Goal: Communication & Community: Answer question/provide support

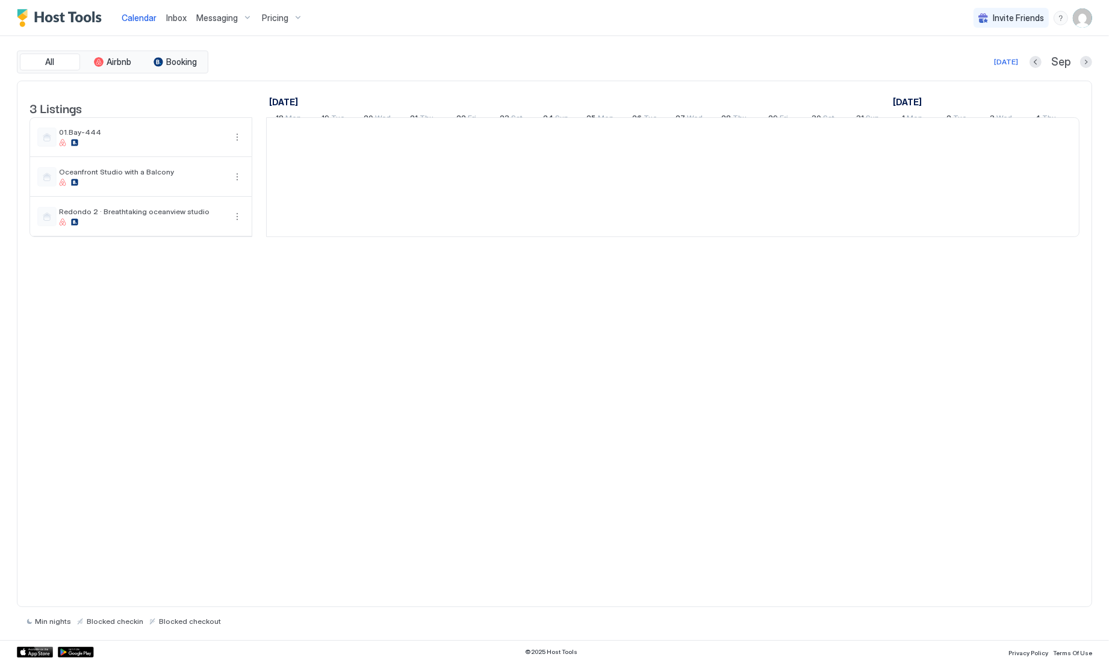
scroll to position [0, 669]
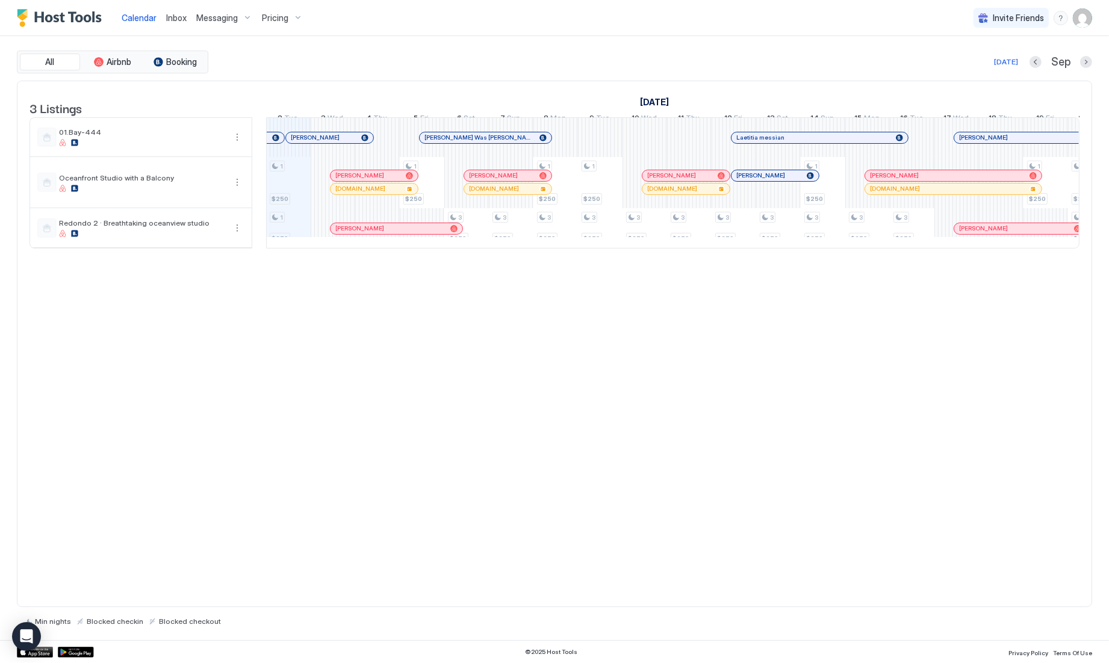
click at [305, 143] on div "[PERSON_NAME]" at bounding box center [329, 137] width 87 height 11
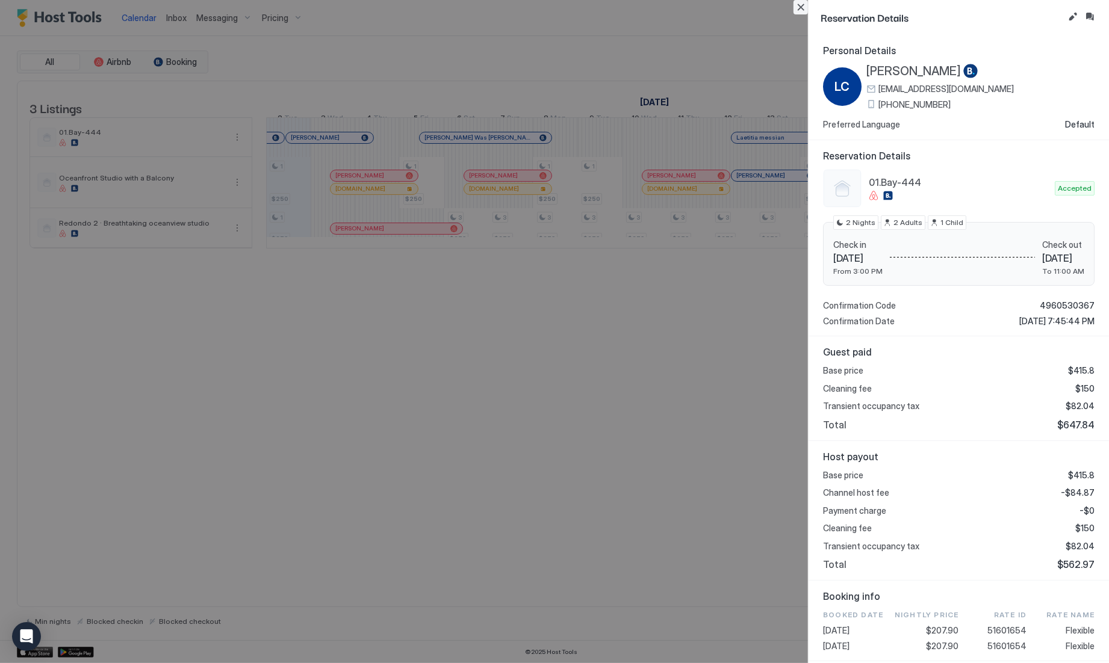
click at [796, 5] on button "Close" at bounding box center [800, 7] width 14 height 14
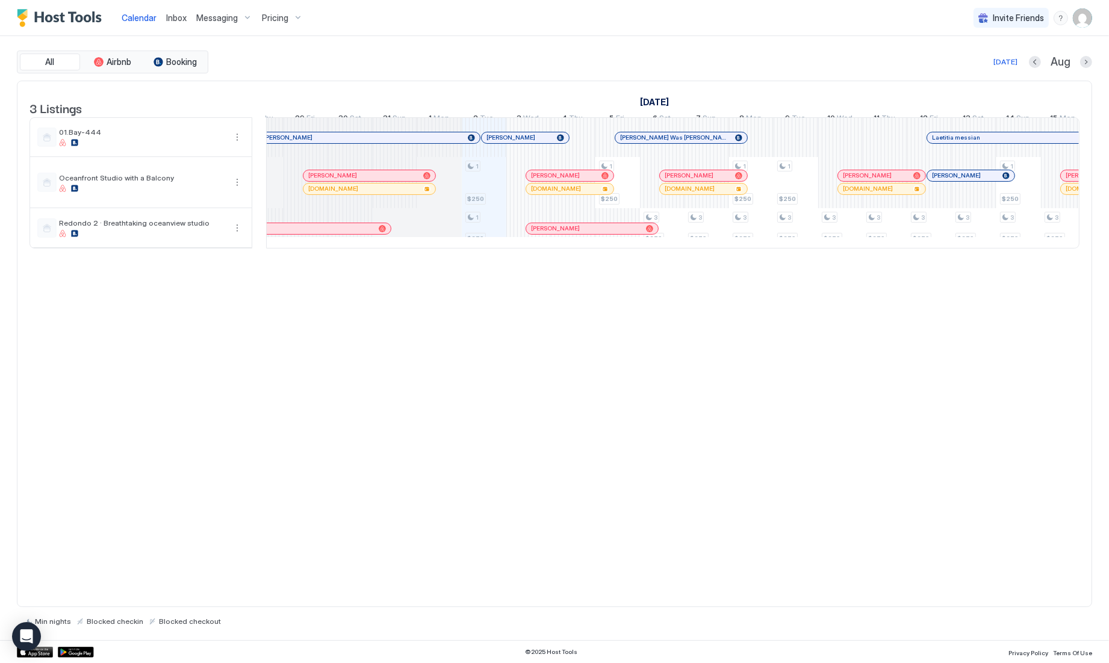
scroll to position [0, 468]
click at [373, 143] on div at bounding box center [374, 138] width 10 height 10
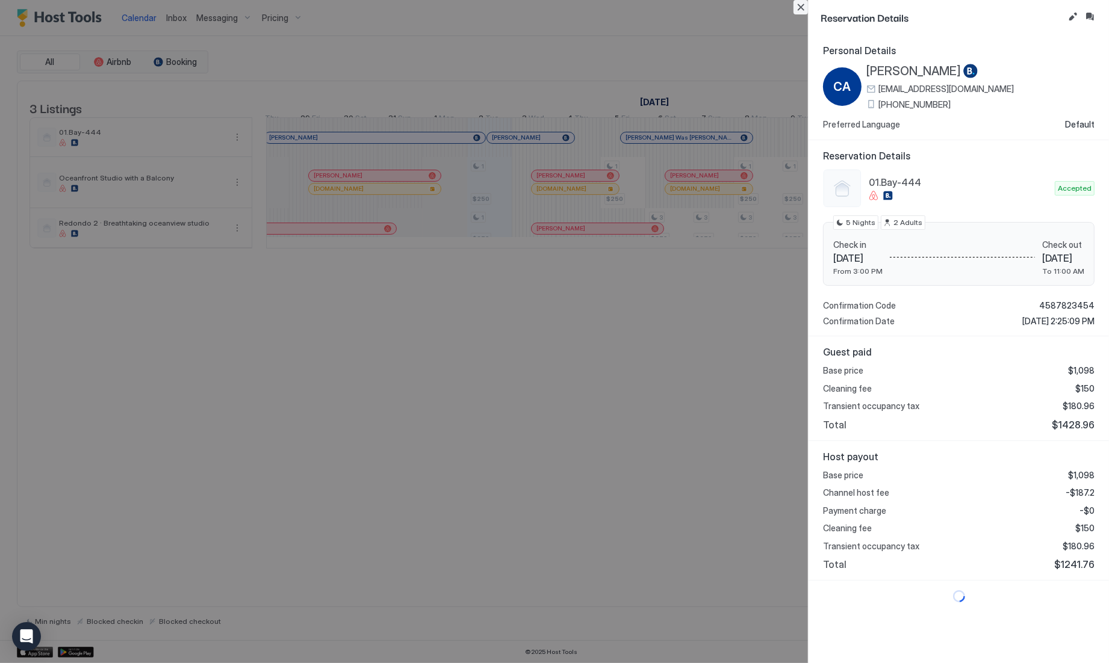
click at [800, 11] on button "Close" at bounding box center [800, 7] width 14 height 14
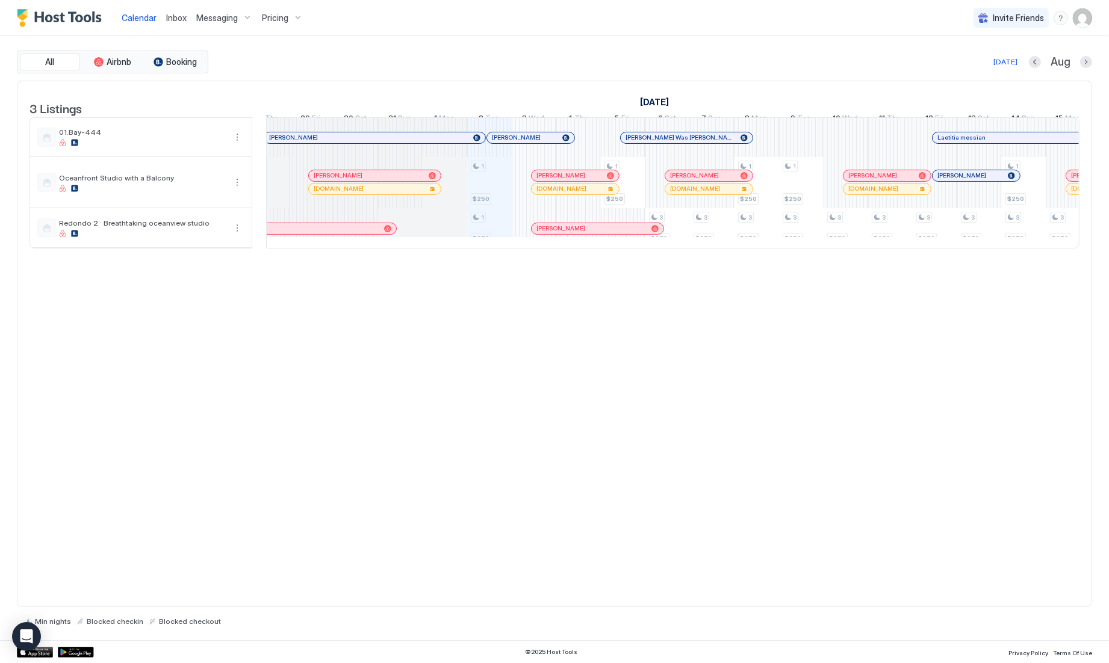
click at [191, 10] on div "Messaging" at bounding box center [224, 18] width 66 height 20
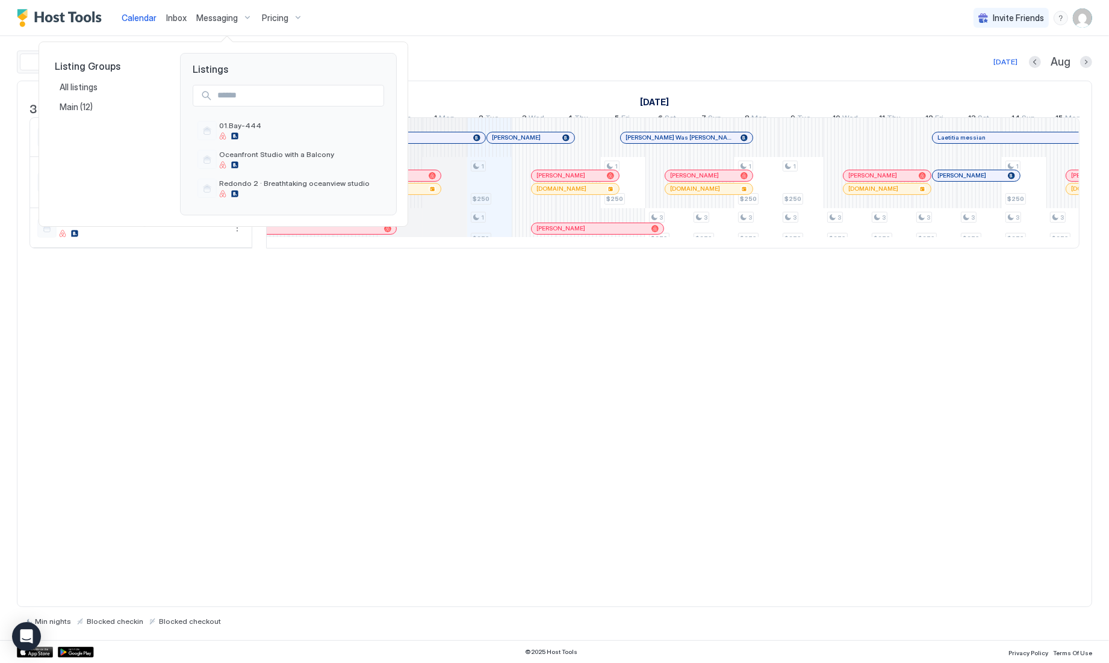
click at [176, 10] on div at bounding box center [554, 331] width 1109 height 663
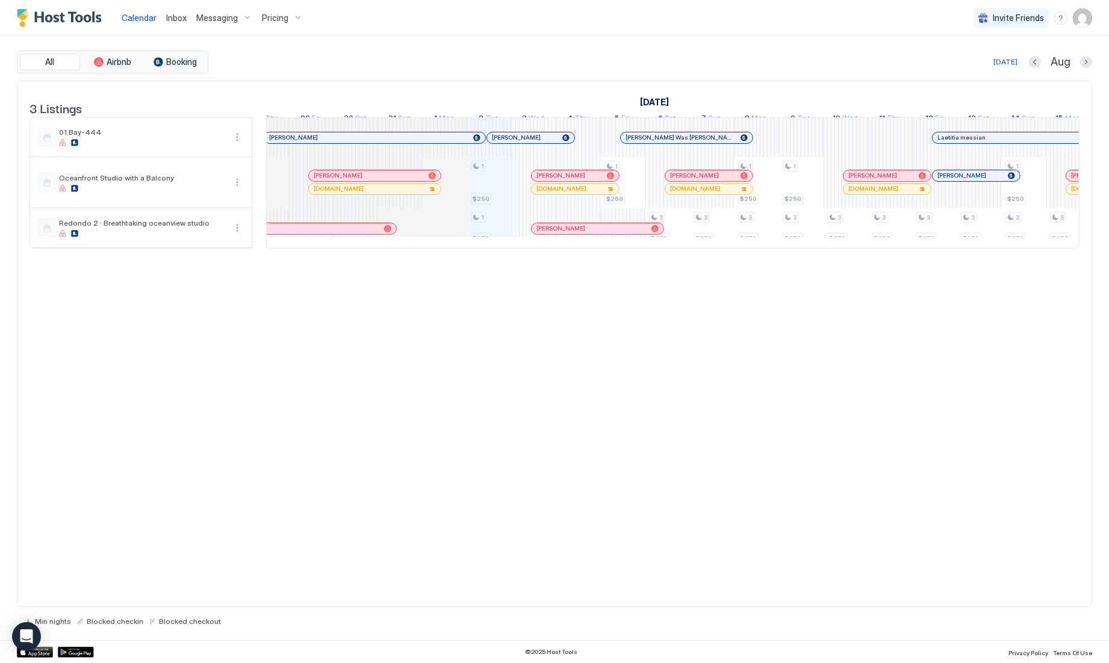
click at [175, 17] on span "Inbox" at bounding box center [176, 18] width 20 height 10
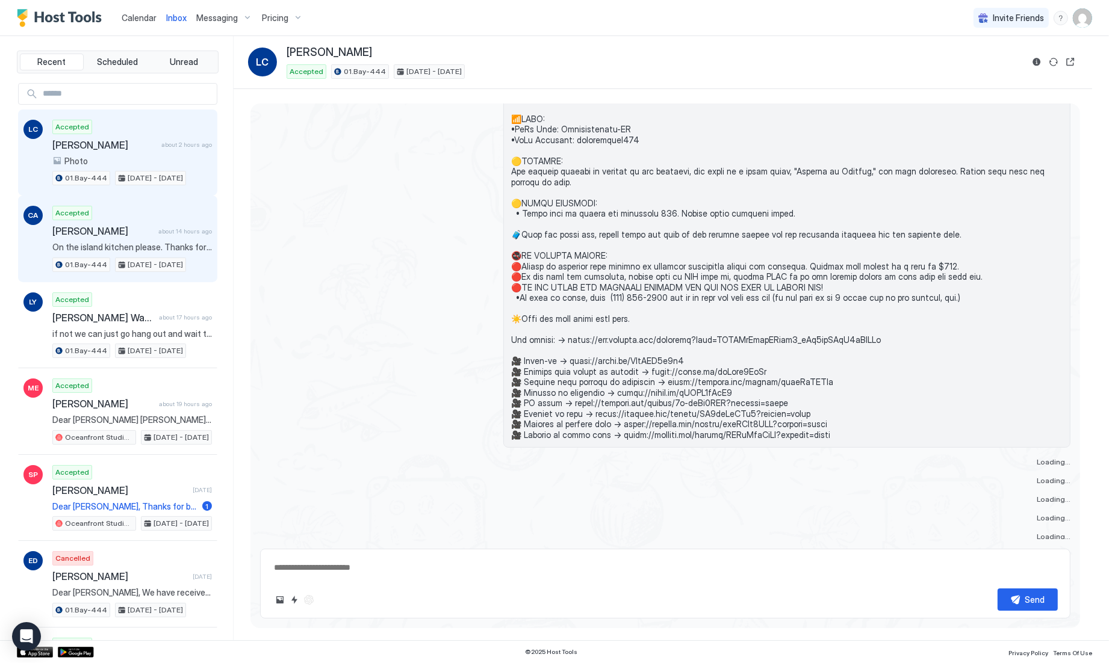
scroll to position [1097, 0]
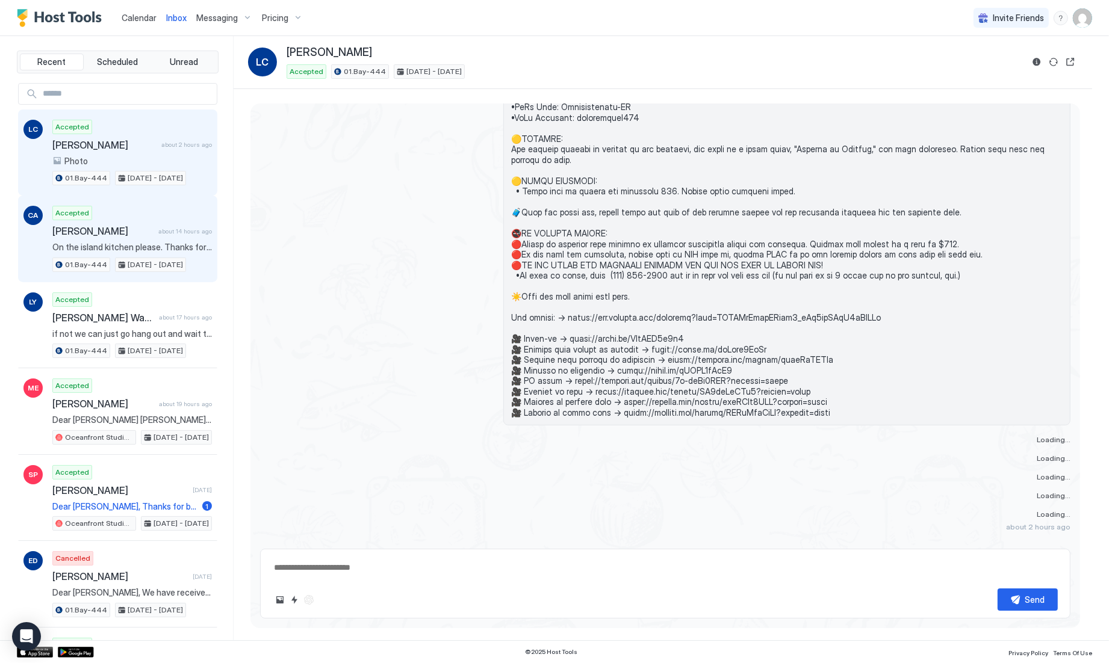
click at [108, 216] on div "Accepted [PERSON_NAME] about 14 hours ago On the island kitchen please. Thanks …" at bounding box center [131, 239] width 159 height 66
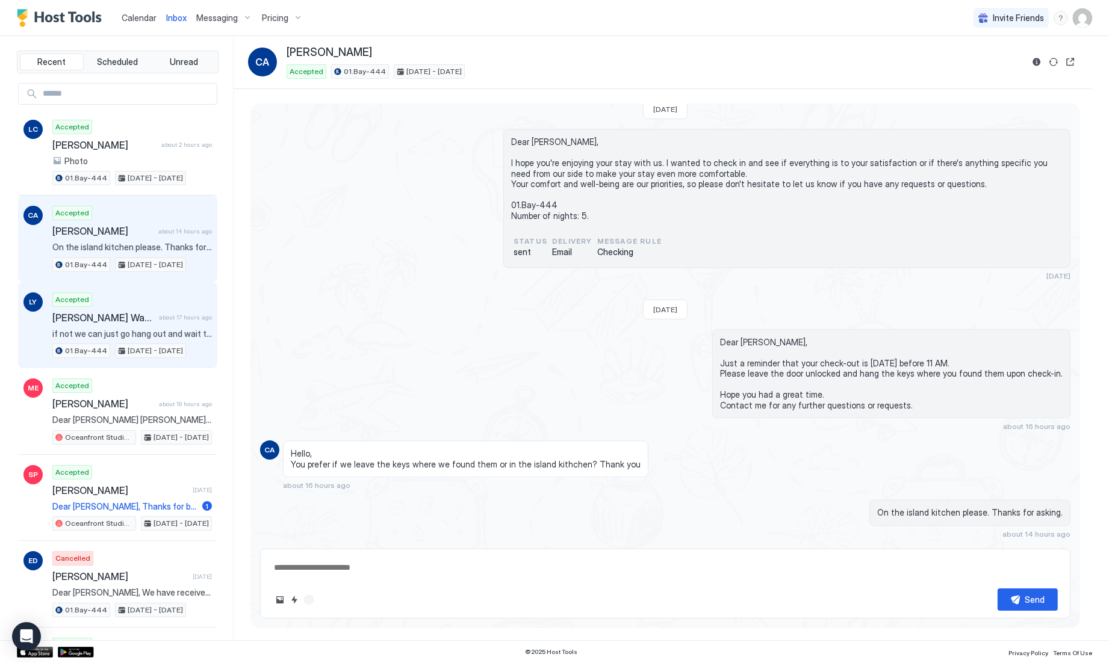
scroll to position [3133, 0]
click at [100, 312] on span "[PERSON_NAME] Was [PERSON_NAME]" at bounding box center [103, 318] width 102 height 12
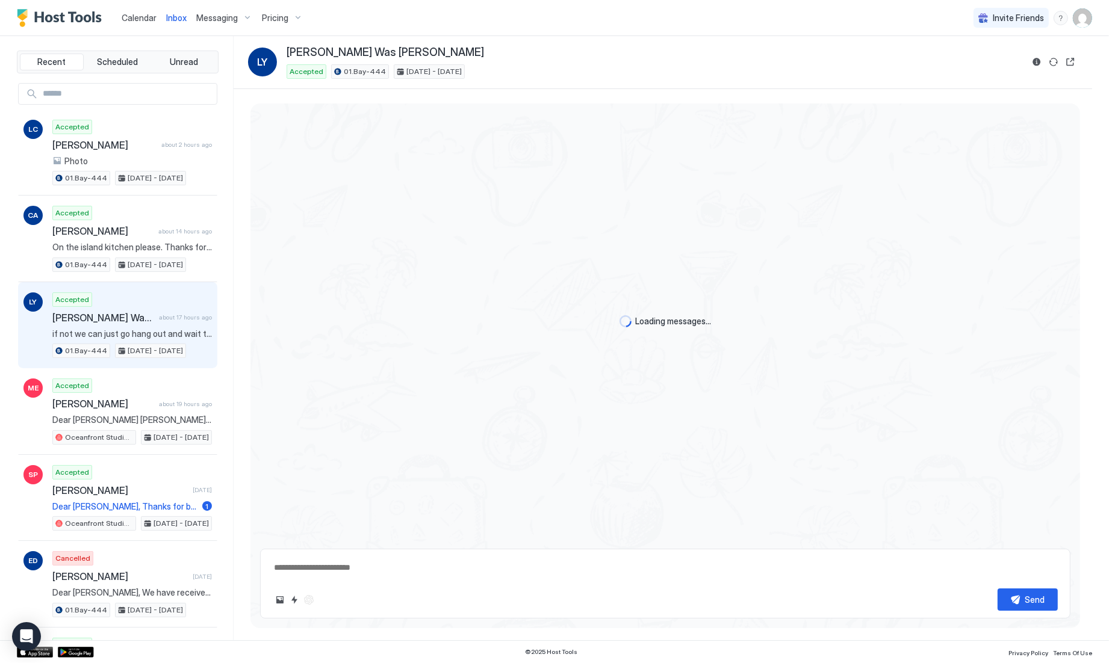
scroll to position [72, 0]
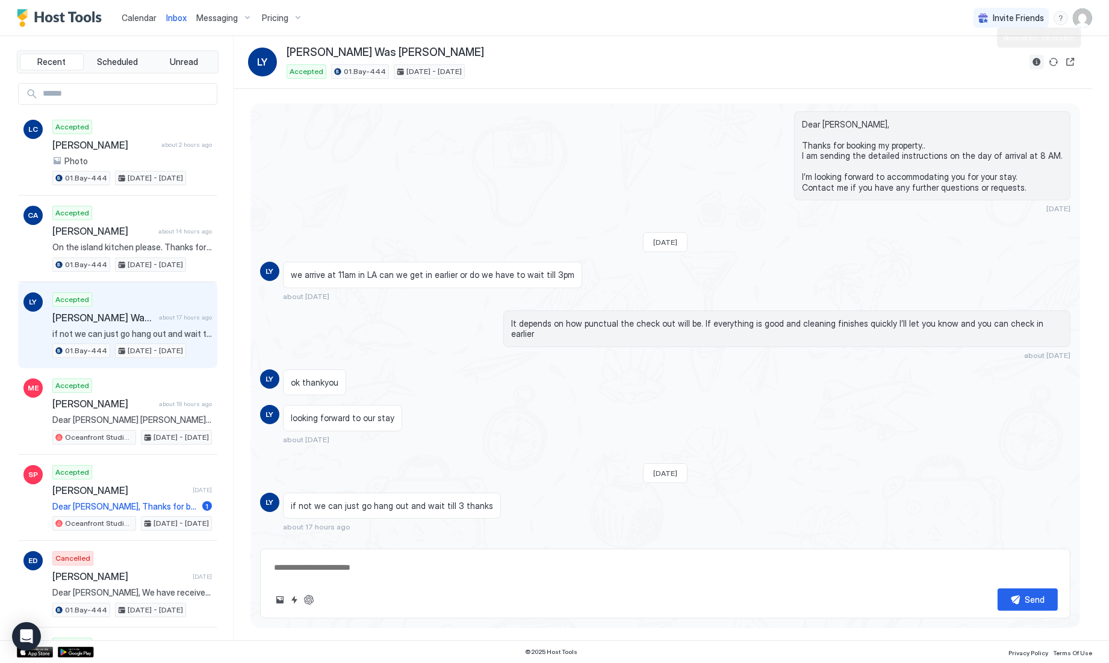
click at [1035, 64] on button "Reservation information" at bounding box center [1036, 62] width 14 height 14
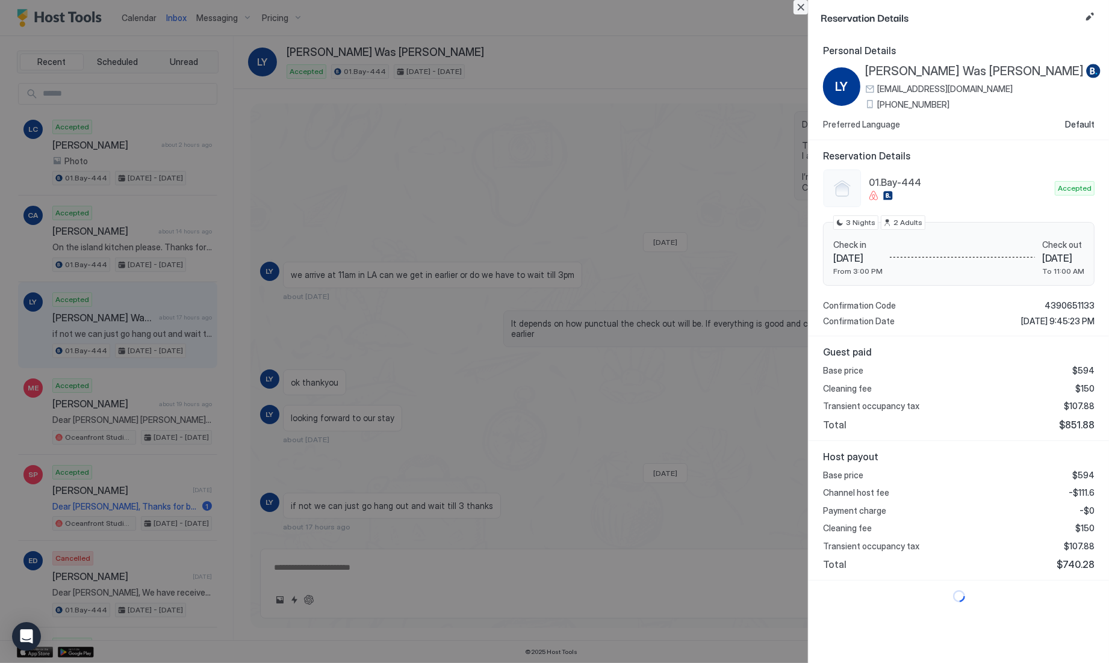
click at [800, 5] on button "Close" at bounding box center [800, 7] width 14 height 14
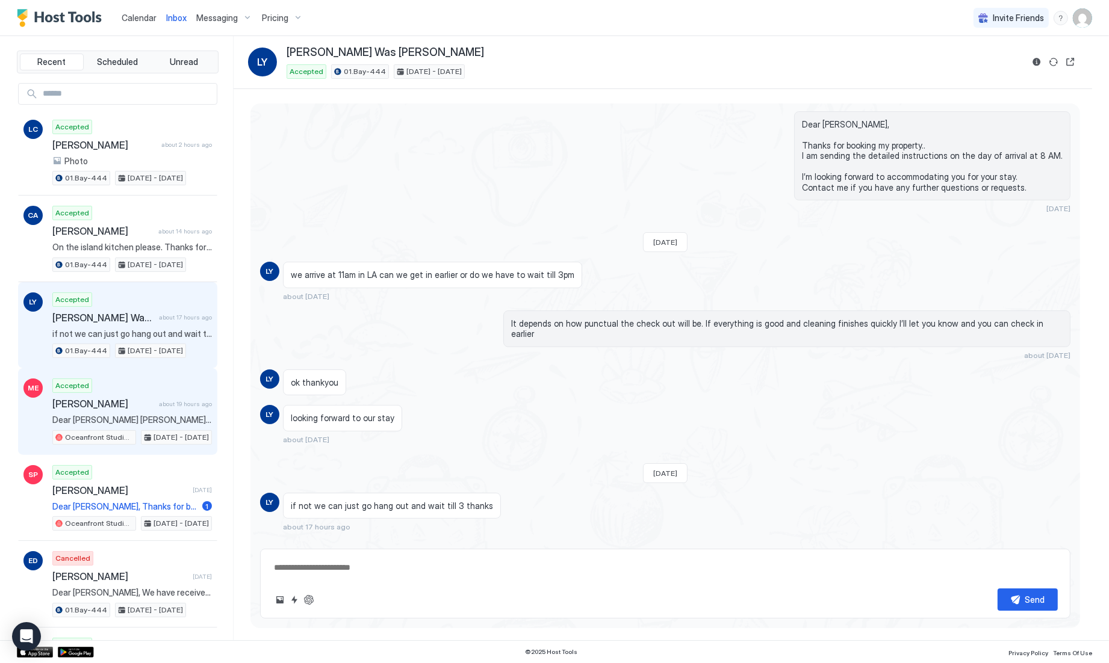
click at [94, 398] on span "[PERSON_NAME]" at bounding box center [103, 404] width 102 height 12
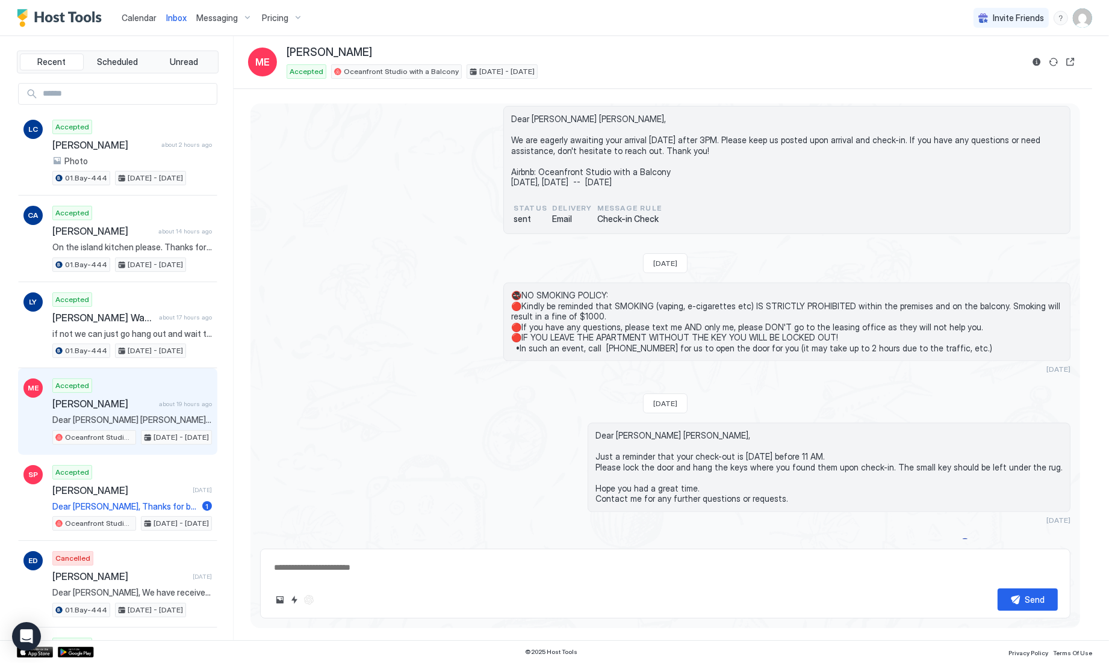
scroll to position [2749, 0]
click at [1035, 60] on button "Reservation information" at bounding box center [1036, 62] width 14 height 14
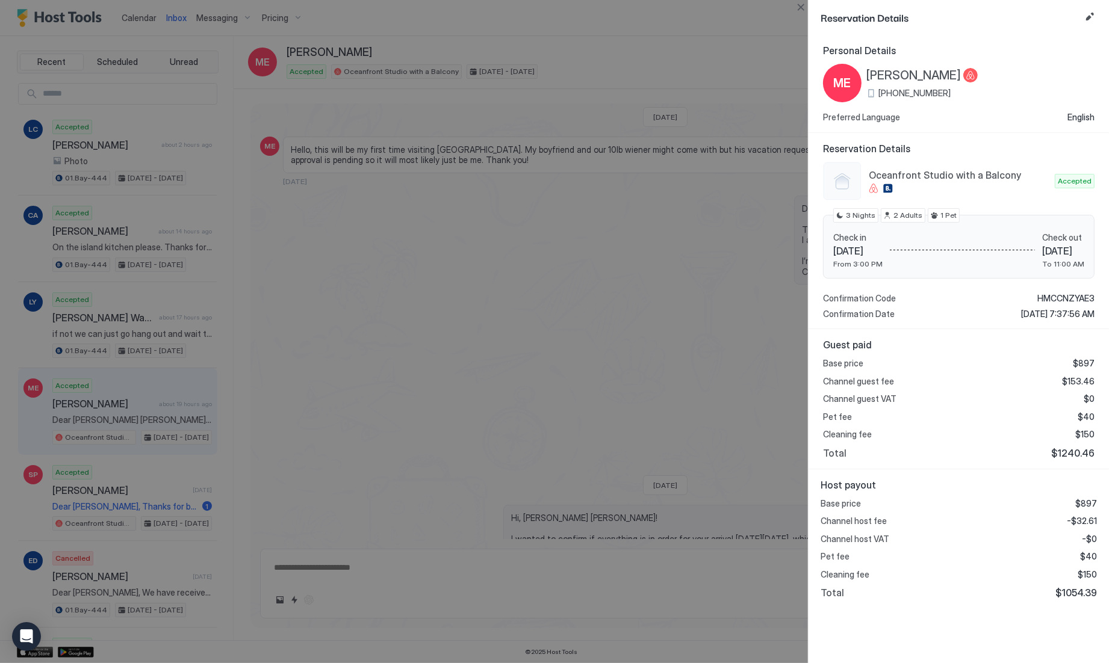
type textarea "*"
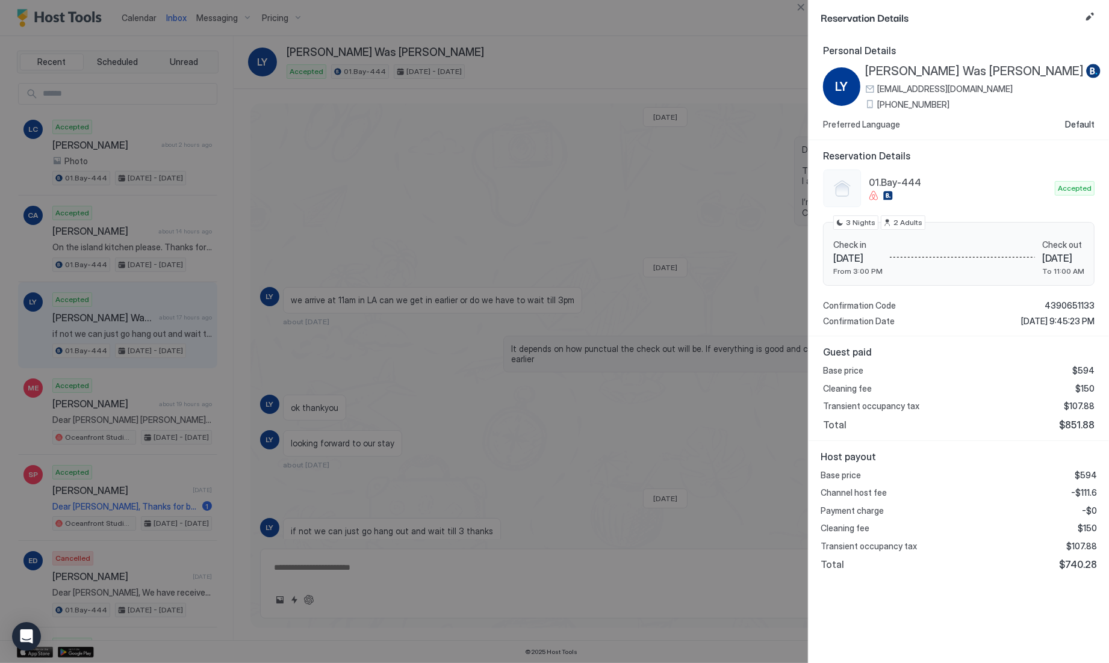
scroll to position [72, 0]
